Goal: Check status

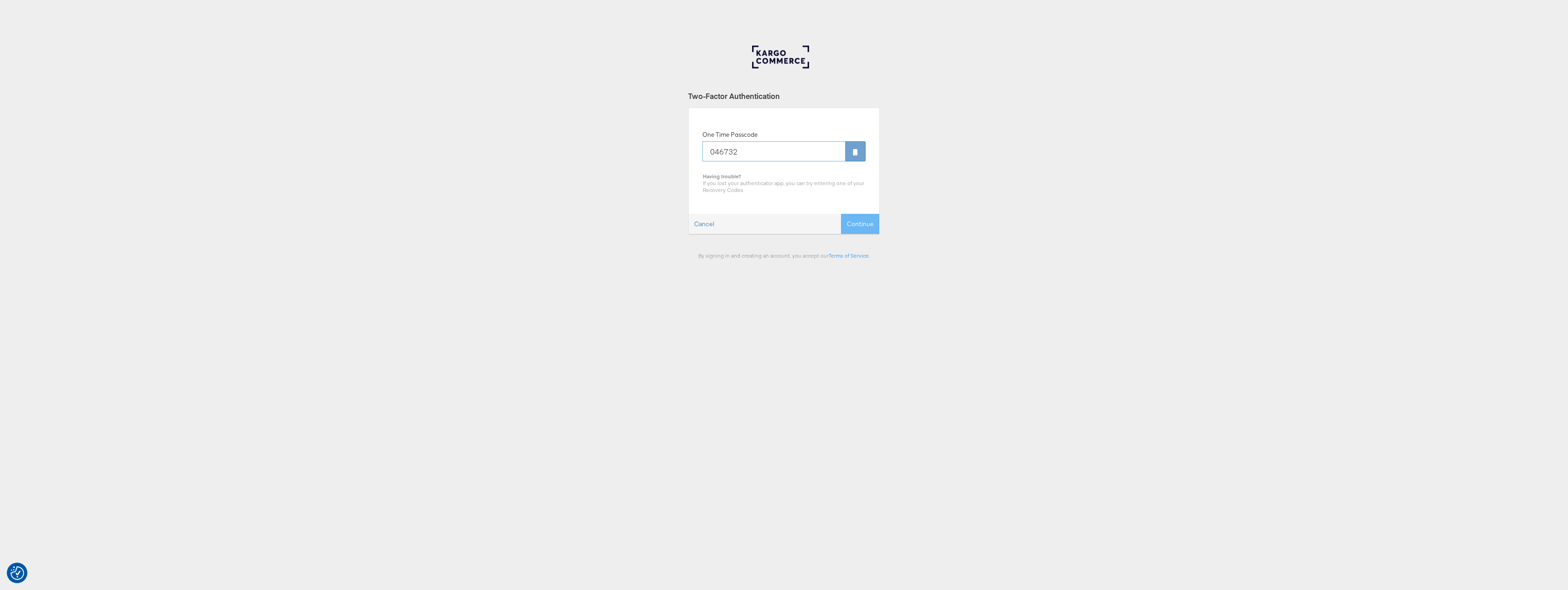
type input "046732"
click at [841, 214] on button "Continue" at bounding box center [860, 224] width 38 height 20
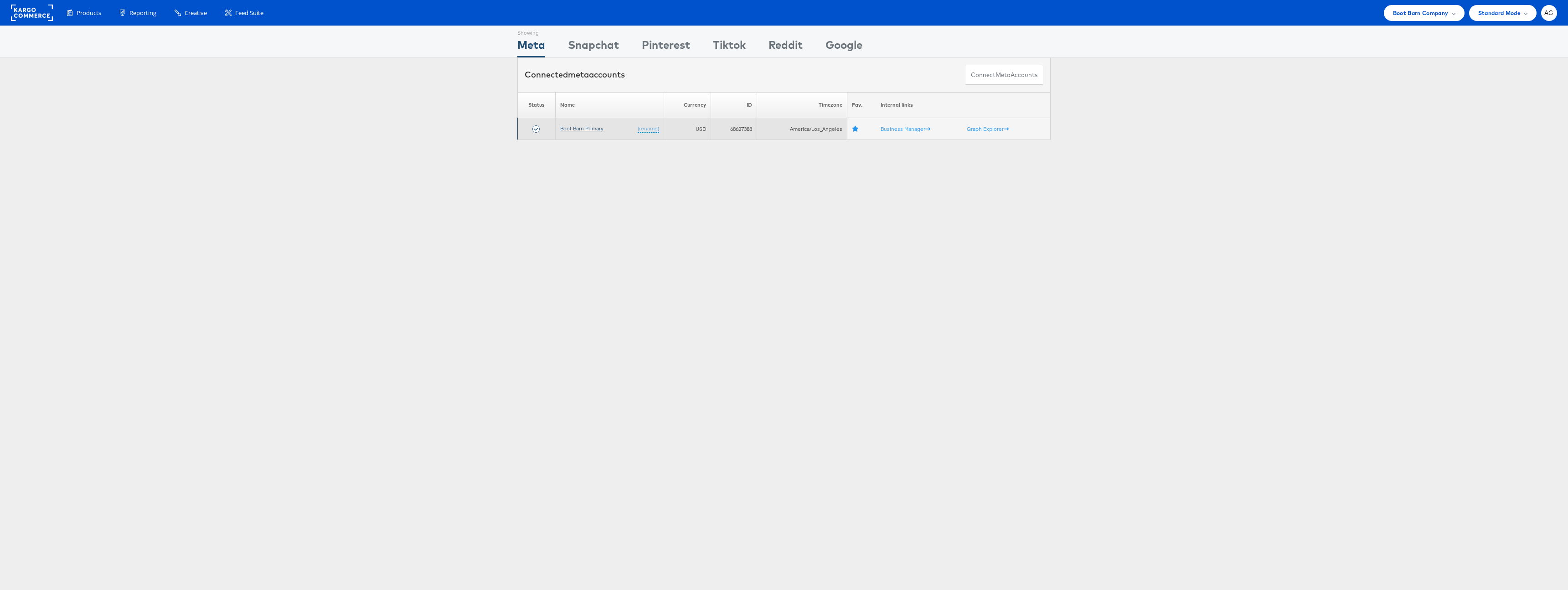
click at [595, 129] on link "Boot Barn Primary" at bounding box center [582, 128] width 43 height 7
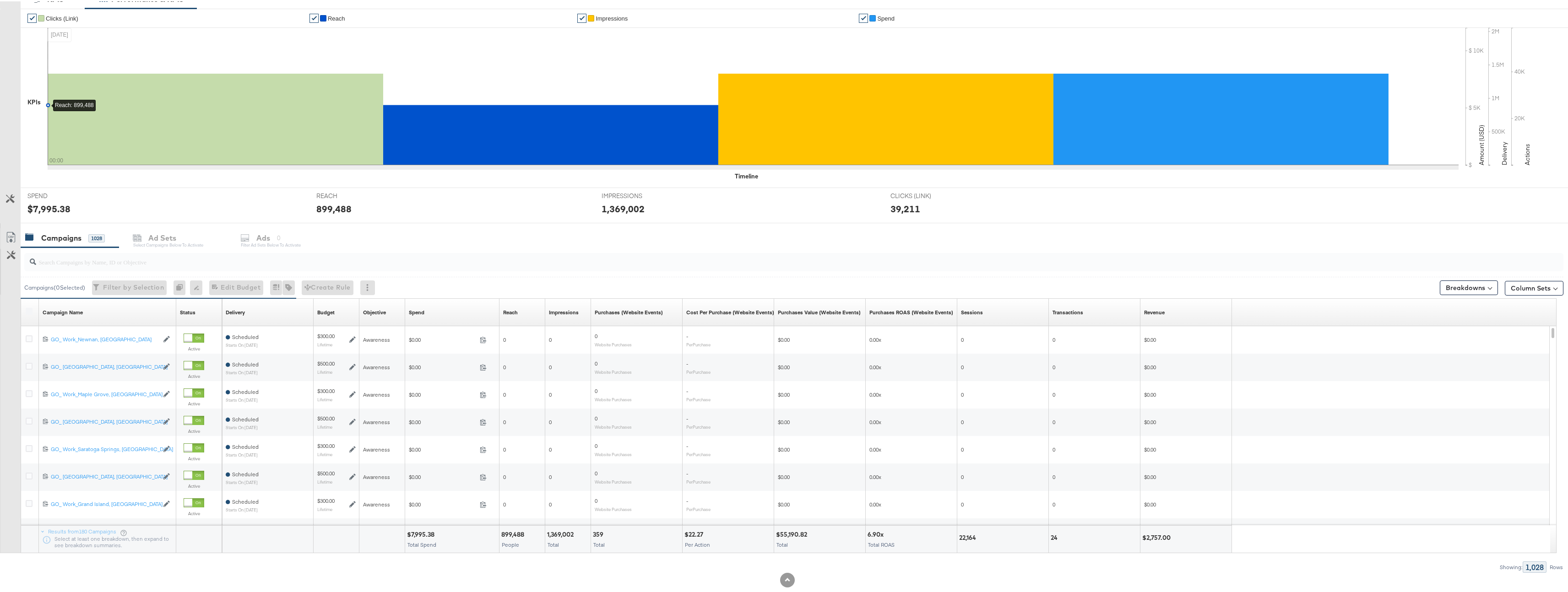
scroll to position [212, 0]
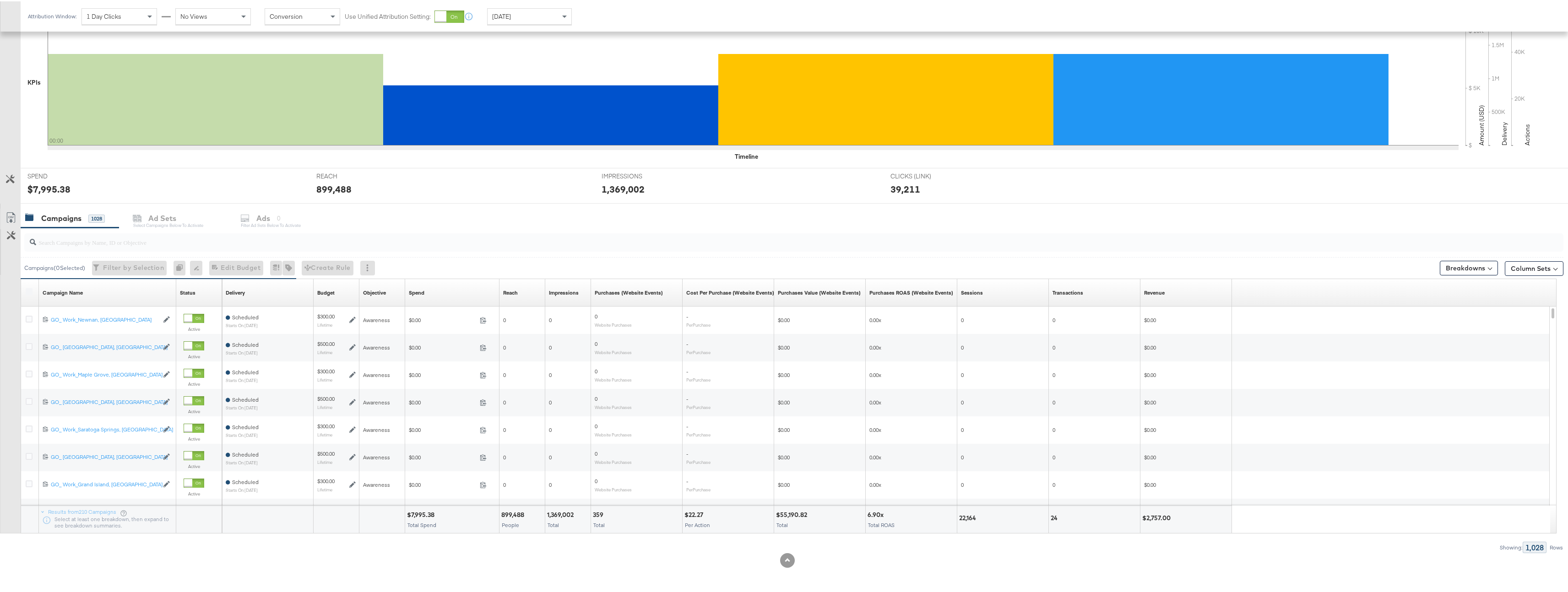
click at [264, 236] on input "search" at bounding box center [726, 237] width 1380 height 18
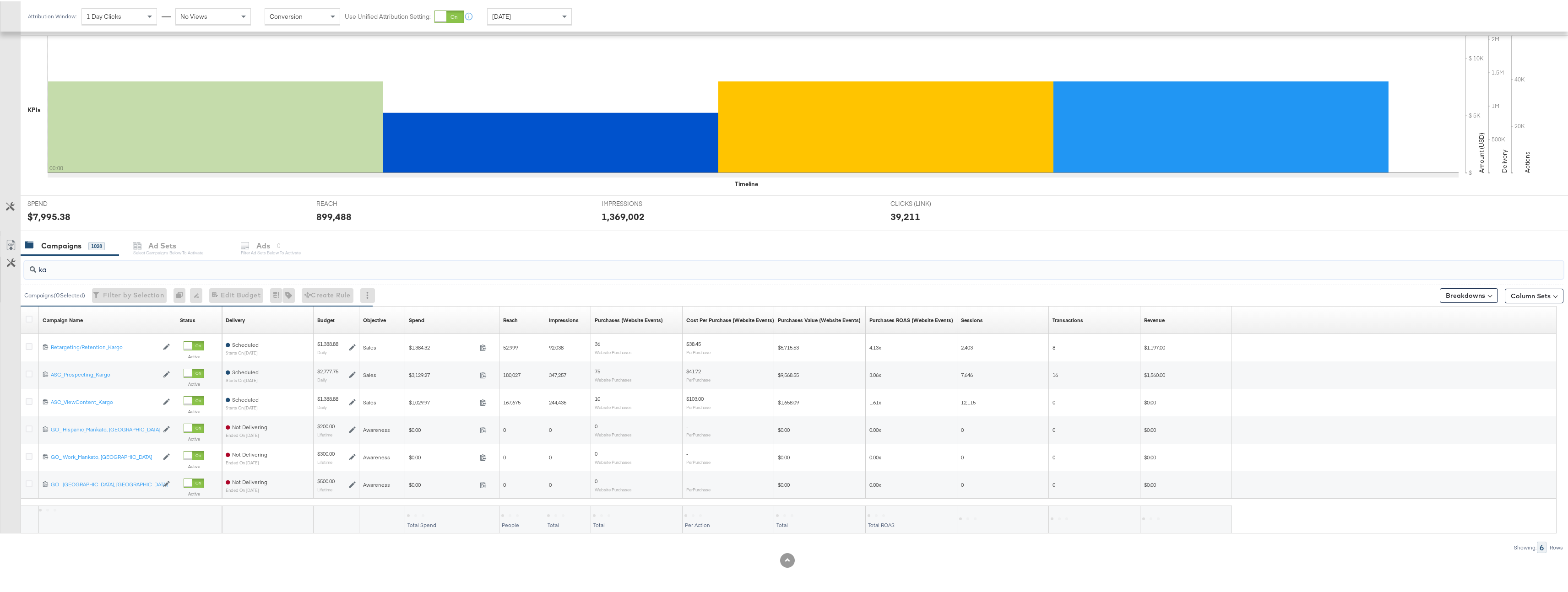
scroll to position [102, 0]
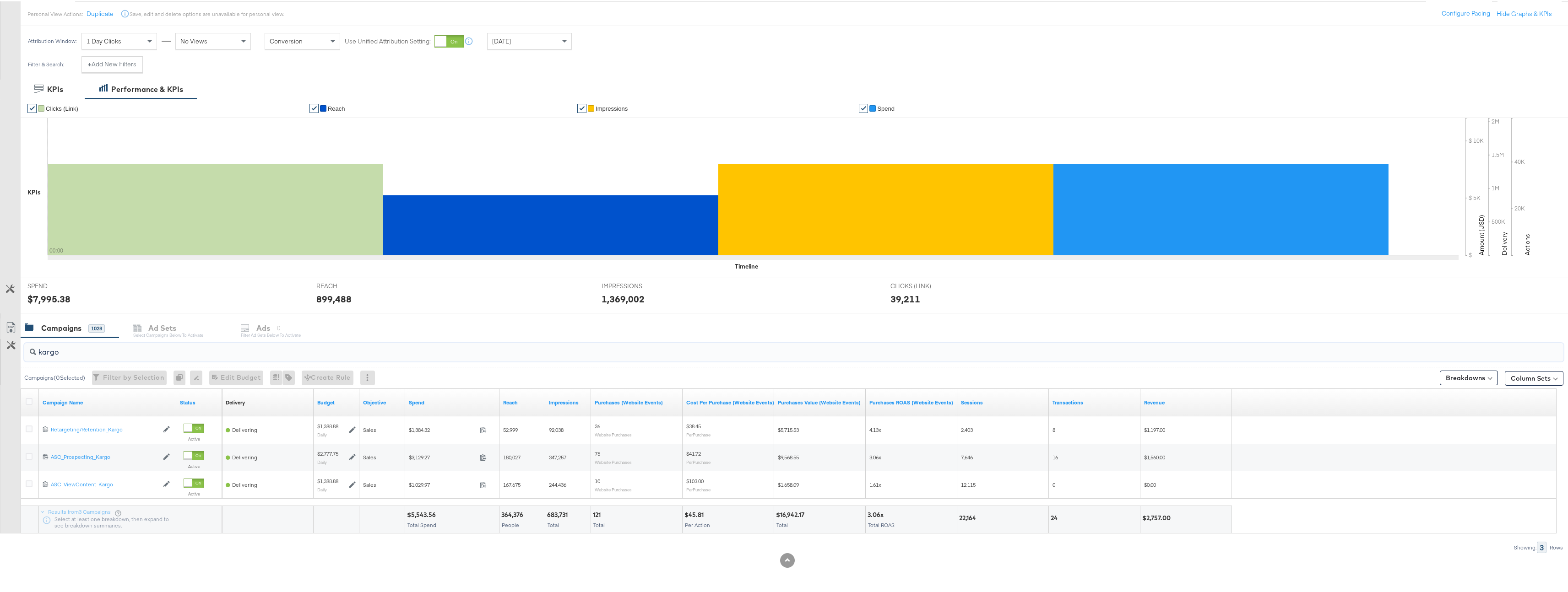
type input "kargo"
click at [546, 43] on div "Yesterday" at bounding box center [529, 40] width 84 height 15
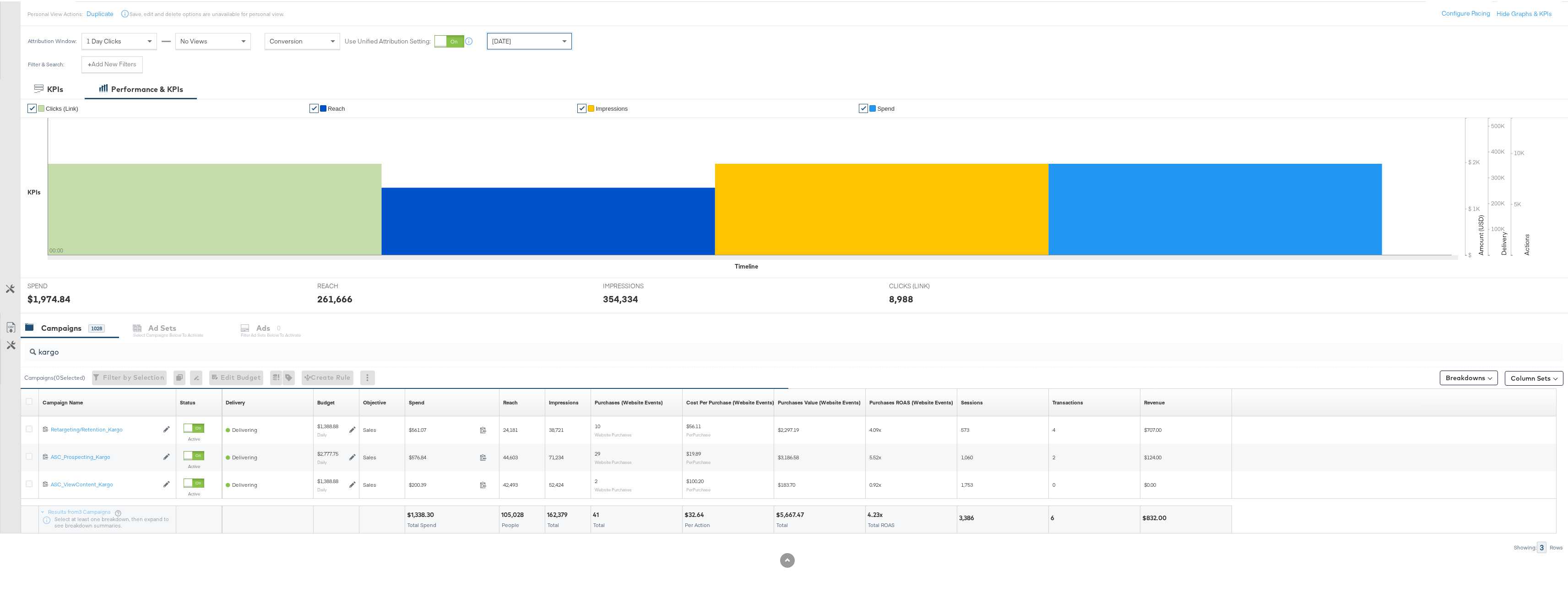
scroll to position [0, 0]
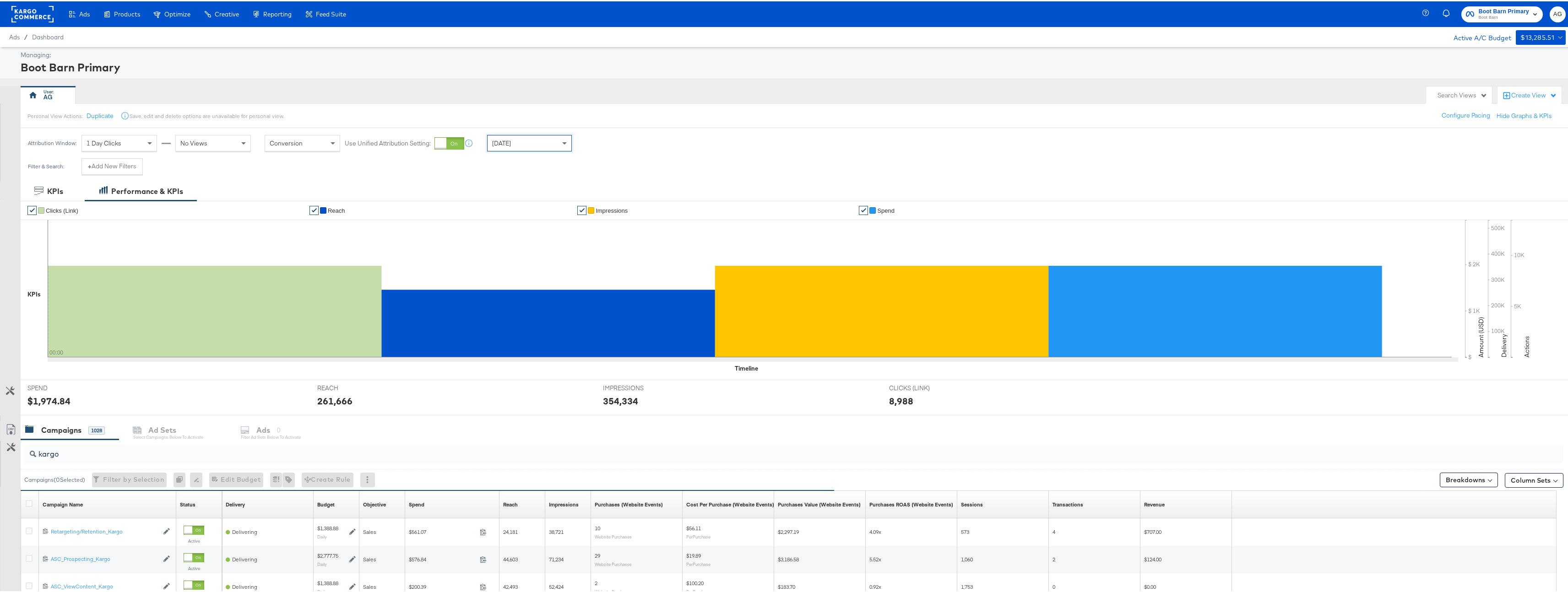
click at [501, 141] on span "Today" at bounding box center [501, 141] width 19 height 8
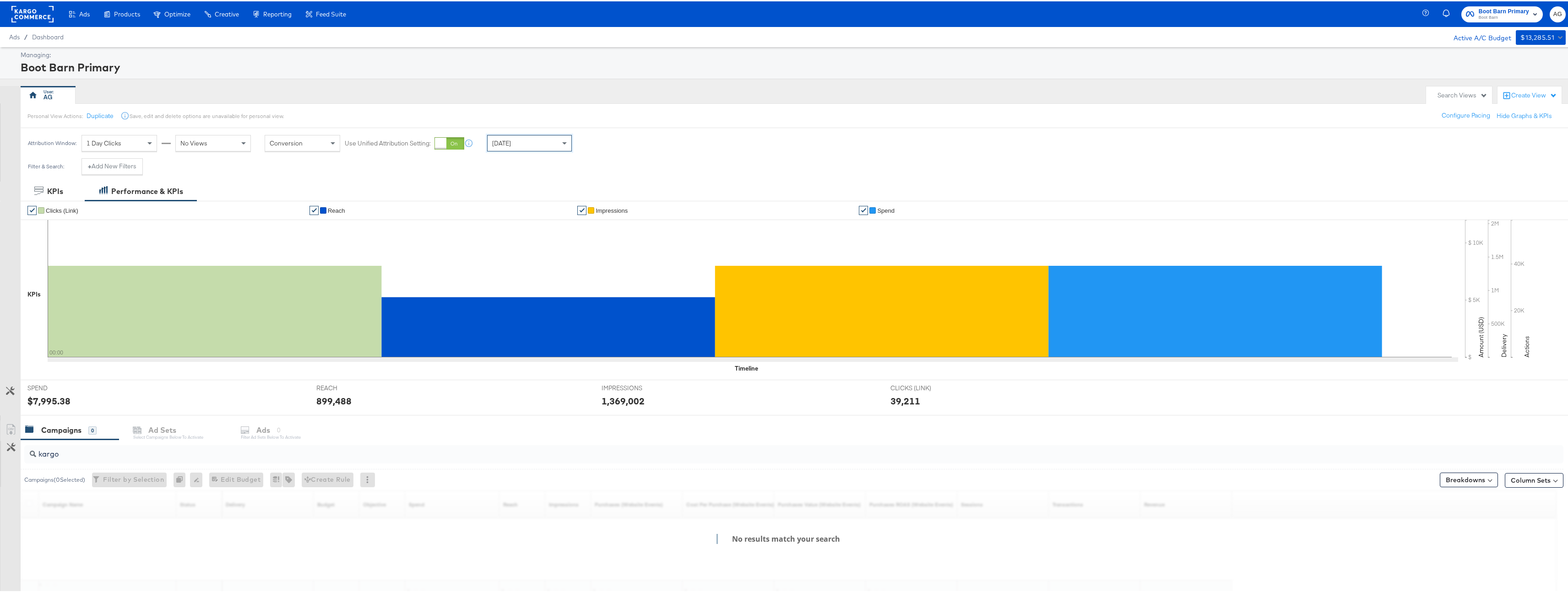
scroll to position [71, 0]
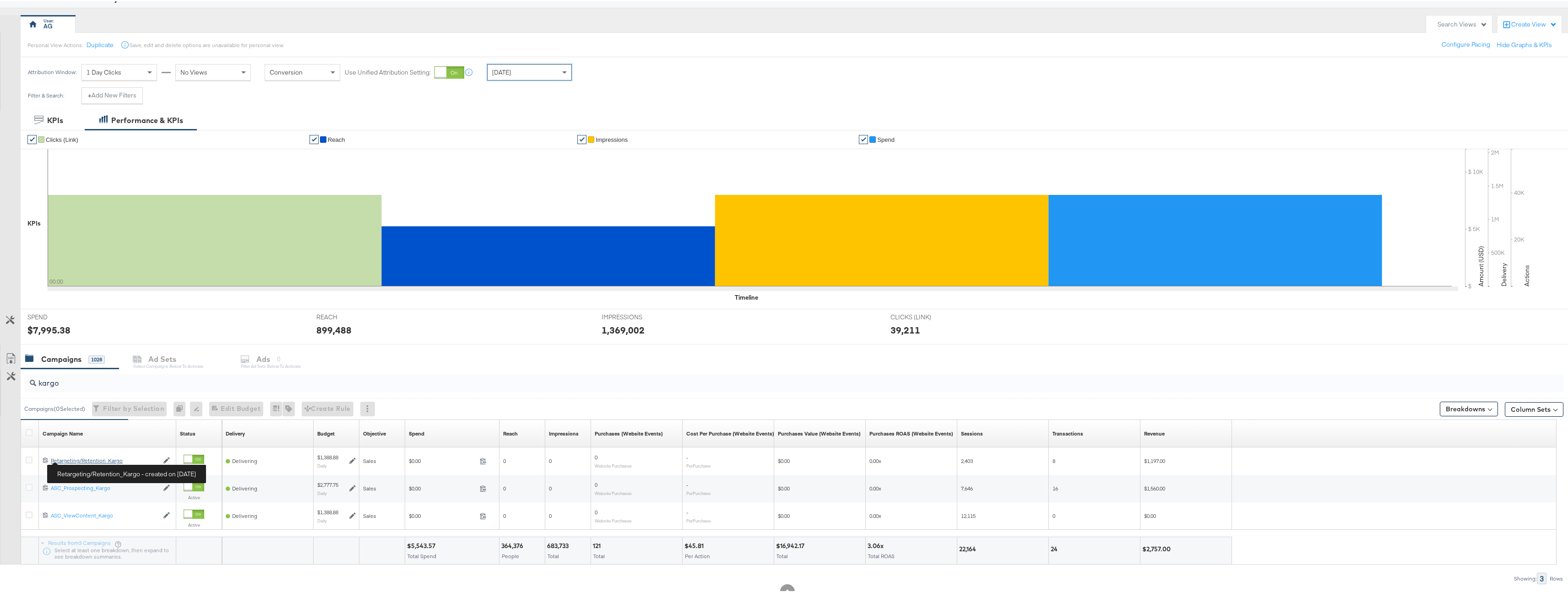
click at [81, 460] on div "Retargeting/Retention_Kargo Retargeting/Retention_Kargo" at bounding box center [104, 459] width 108 height 7
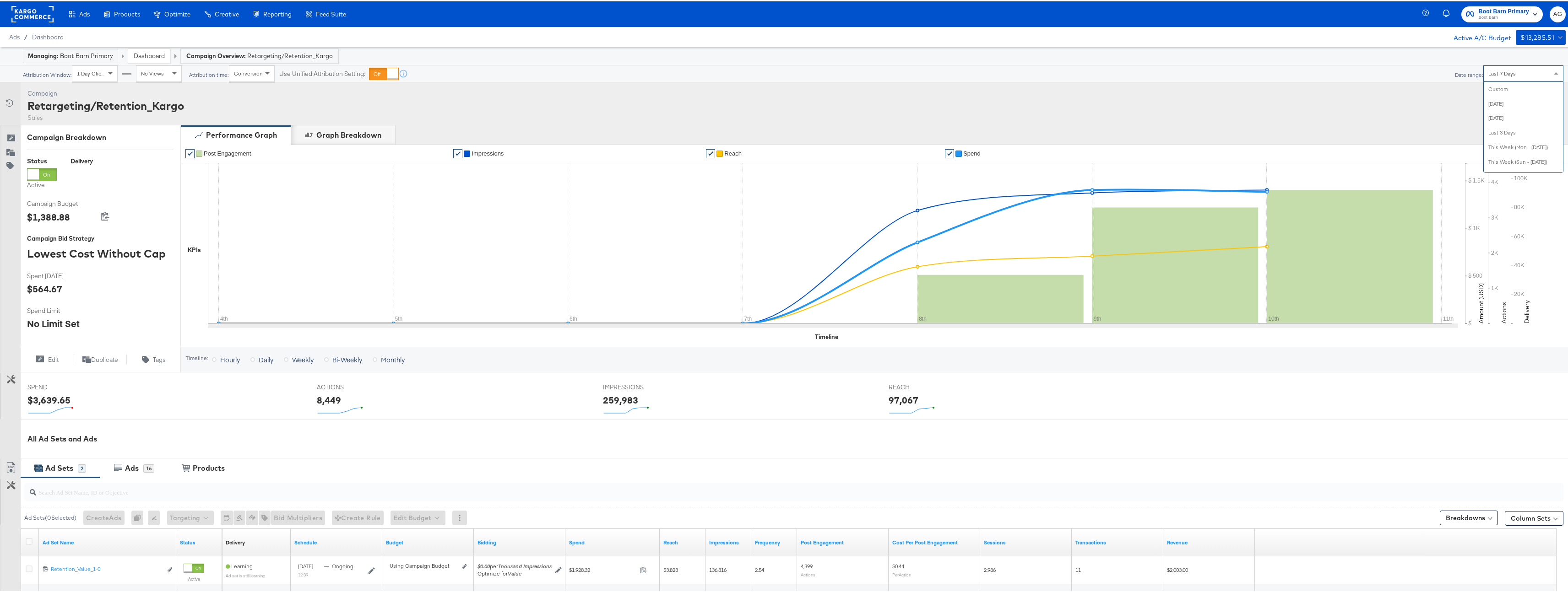
click at [1551, 67] on span at bounding box center [1557, 72] width 12 height 15
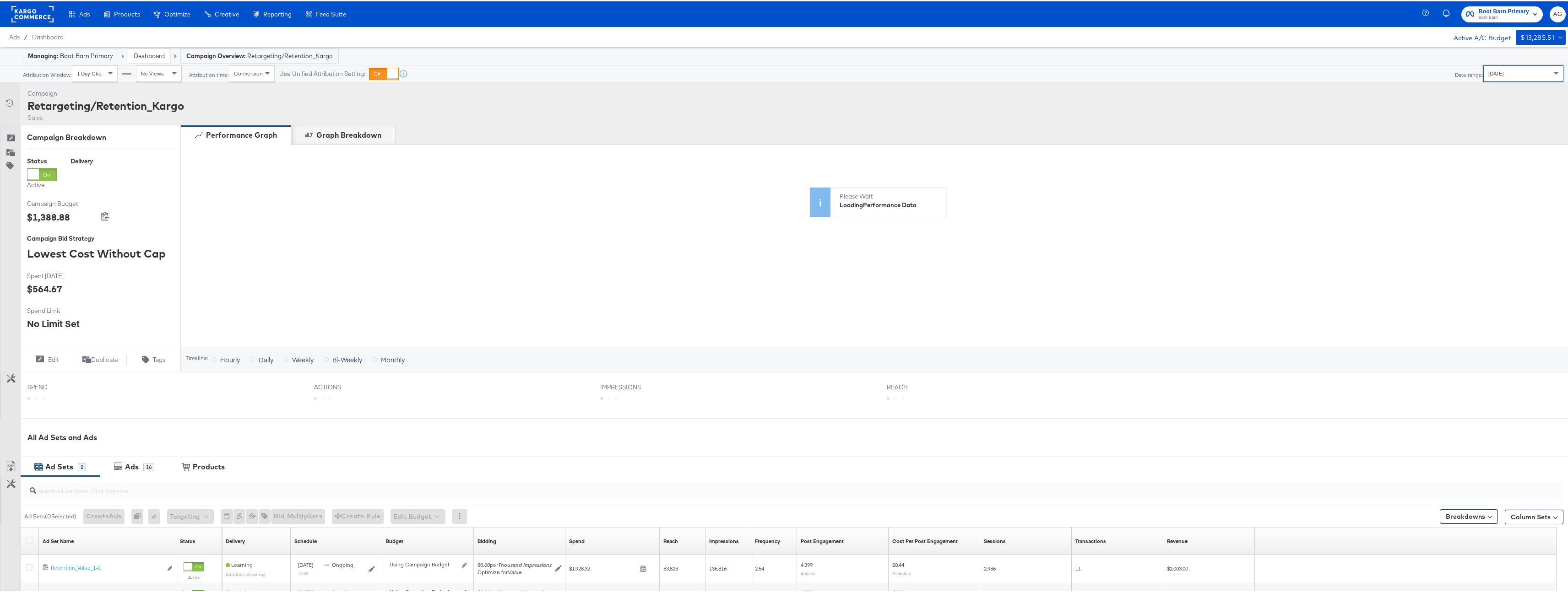
click at [1114, 110] on div "Campaign Activity Campaign Retargeting/Retention_Kargo Sales" at bounding box center [788, 102] width 1575 height 43
